Goal: Information Seeking & Learning: Learn about a topic

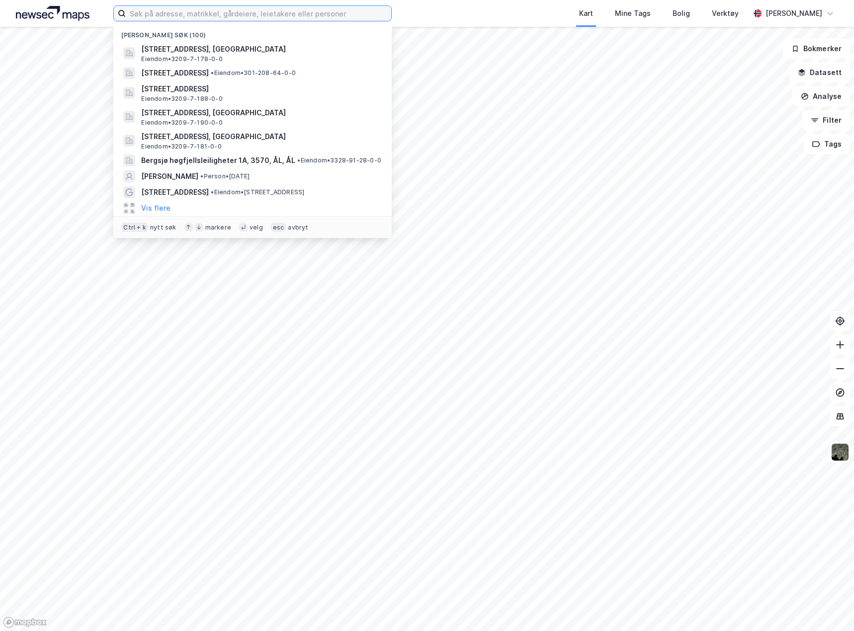
click at [303, 11] on input at bounding box center [258, 13] width 265 height 15
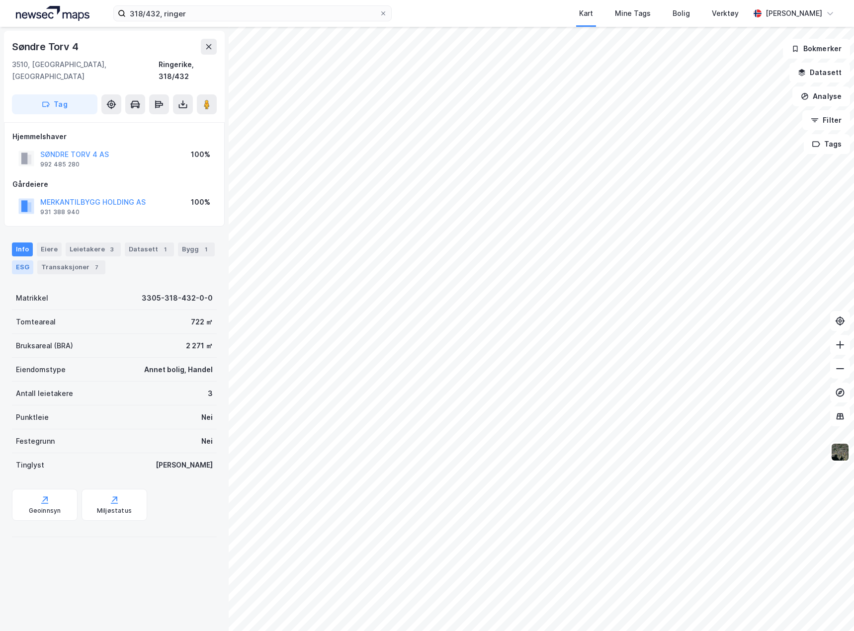
click at [21, 260] on div "ESG" at bounding box center [22, 267] width 21 height 14
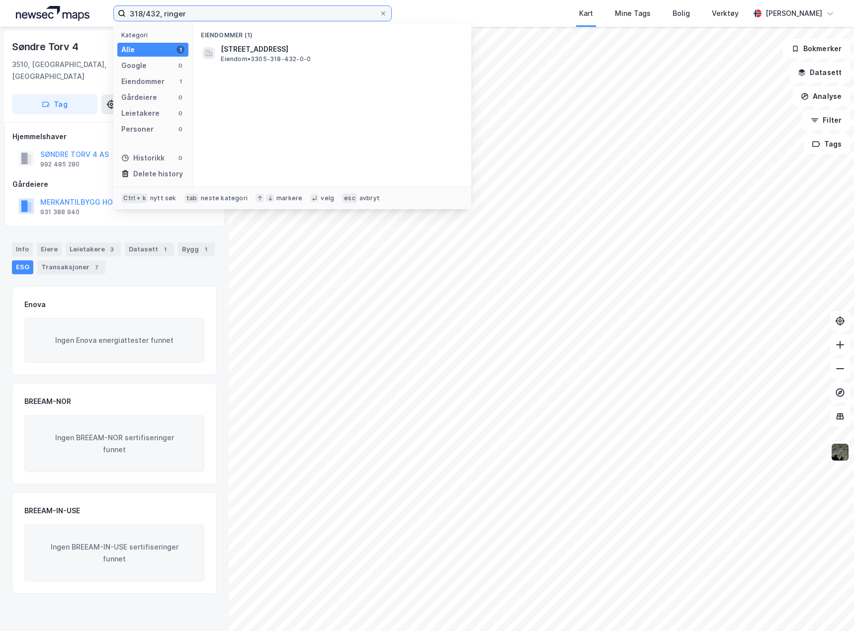
click at [159, 12] on input "318/432, ringer" at bounding box center [252, 13] width 253 height 15
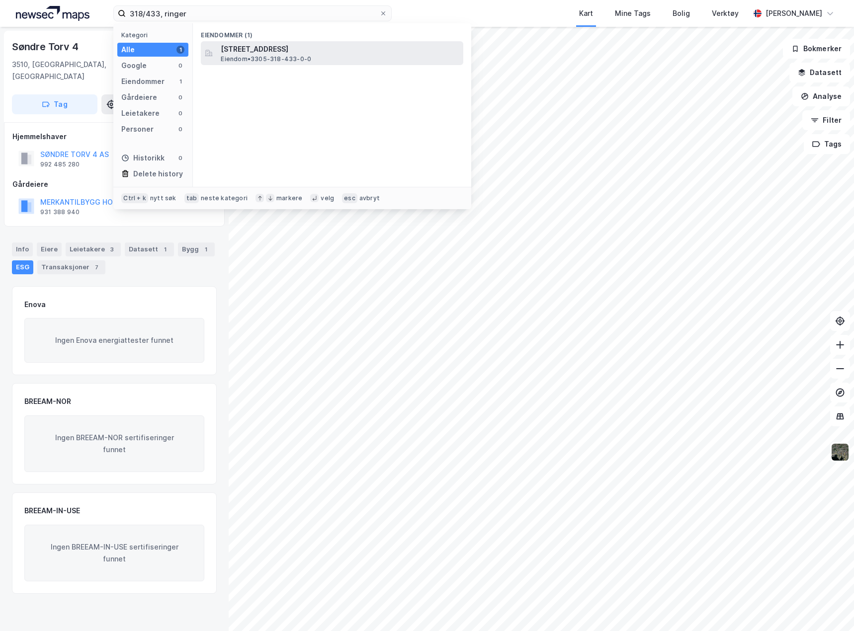
click at [220, 50] on div "[STREET_ADDRESS] • 3305-318-433-0-0" at bounding box center [332, 53] width 262 height 24
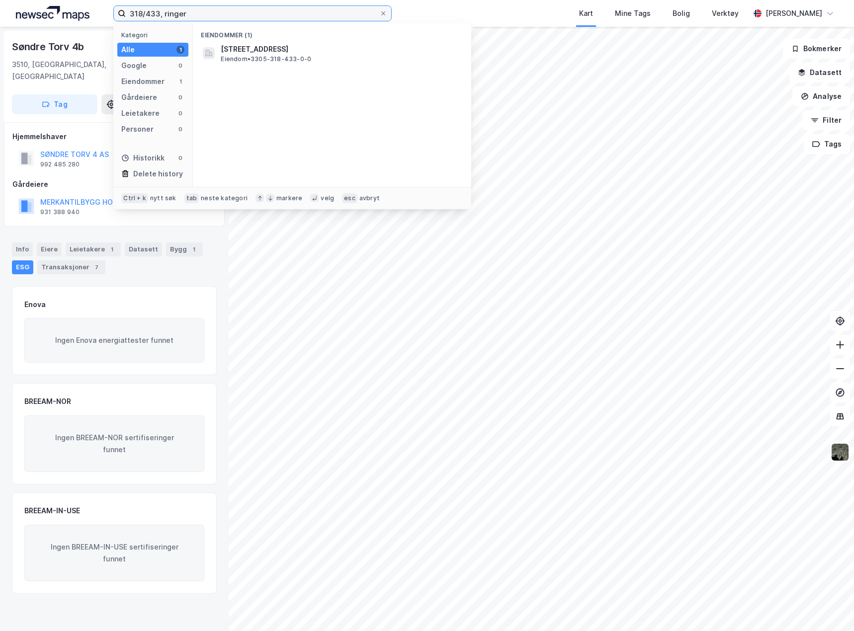
click at [211, 17] on input "318/433, ringer" at bounding box center [252, 13] width 253 height 15
type input "215/320, [GEOGRAPHIC_DATA]"
